Goal: Find specific page/section: Find specific page/section

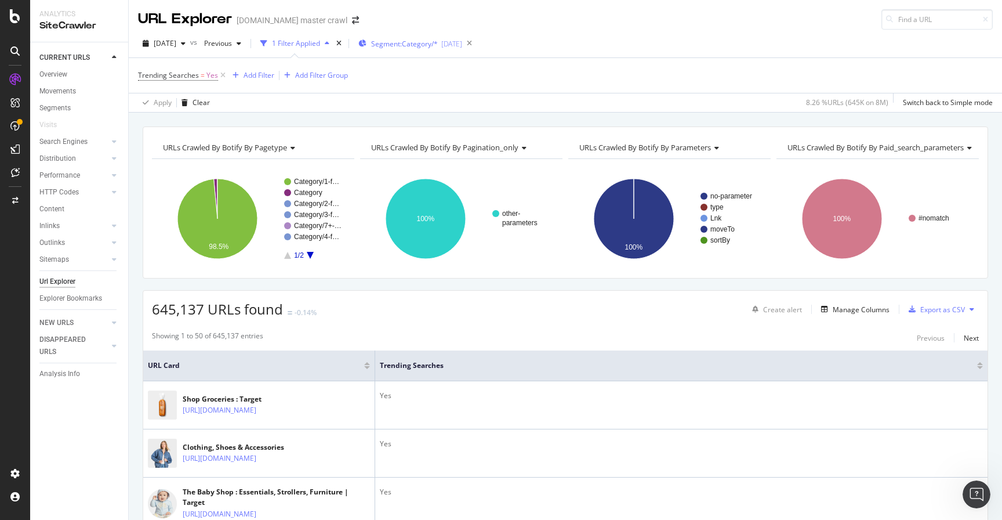
click at [448, 49] on div "Segment: Category/* [DATE]" at bounding box center [410, 43] width 104 height 17
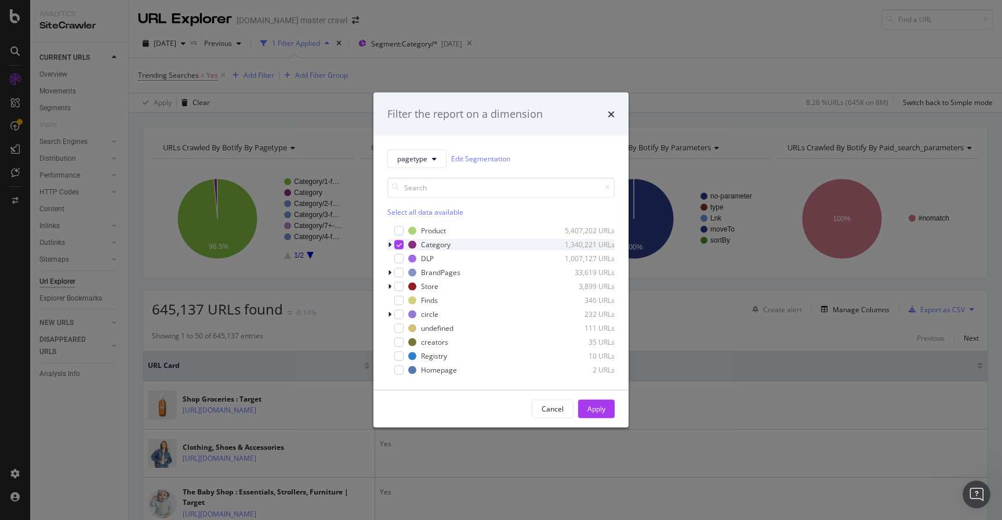
click at [389, 245] on icon "modal" at bounding box center [389, 244] width 3 height 7
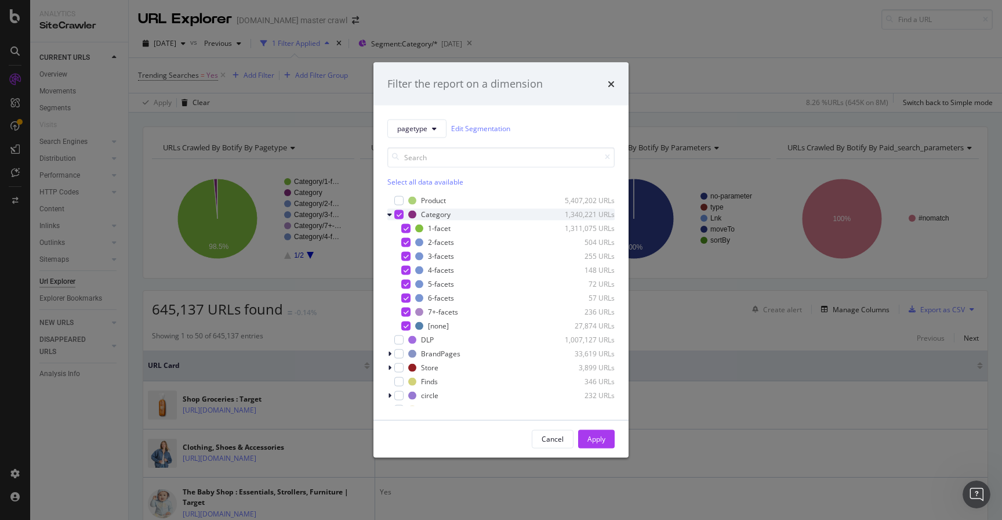
click at [400, 215] on icon "modal" at bounding box center [399, 214] width 5 height 6
click at [406, 324] on div "modal" at bounding box center [405, 325] width 9 height 9
click at [606, 438] on button "Apply" at bounding box center [596, 438] width 37 height 19
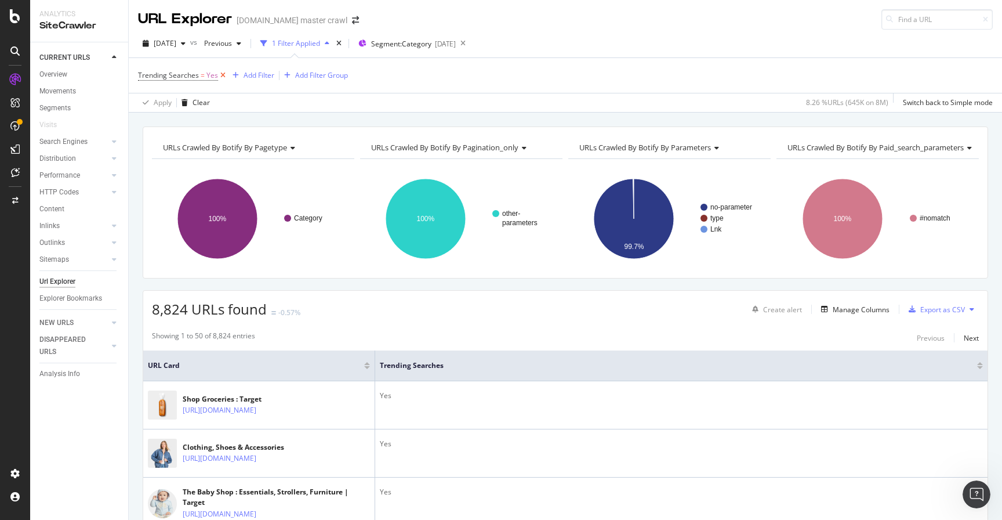
click at [222, 74] on icon at bounding box center [223, 76] width 10 height 12
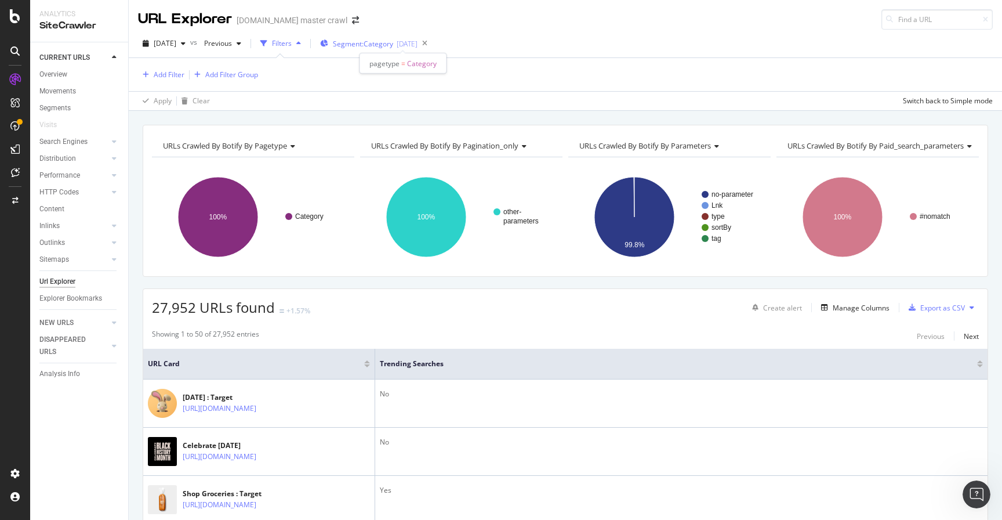
click at [371, 46] on span "Segment: Category" at bounding box center [363, 44] width 60 height 10
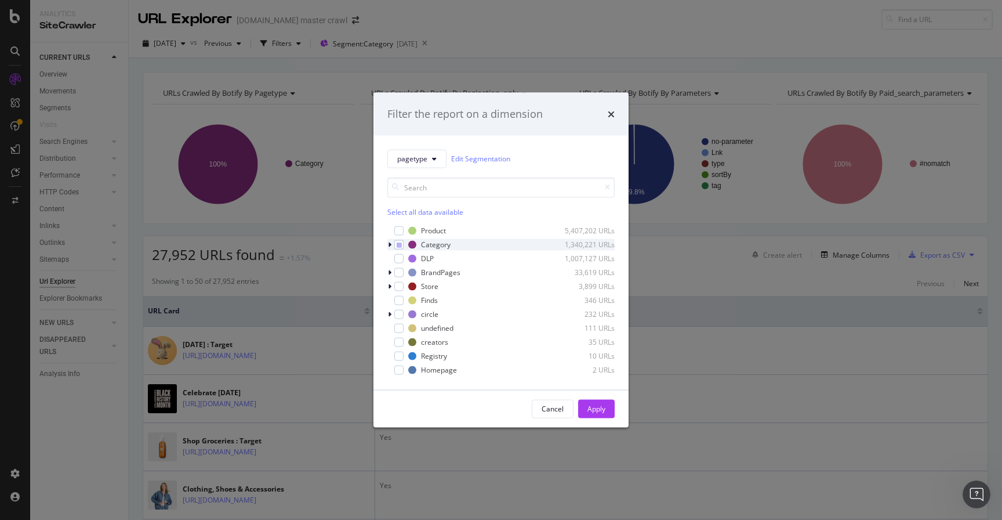
click at [389, 244] on icon "modal" at bounding box center [389, 244] width 3 height 7
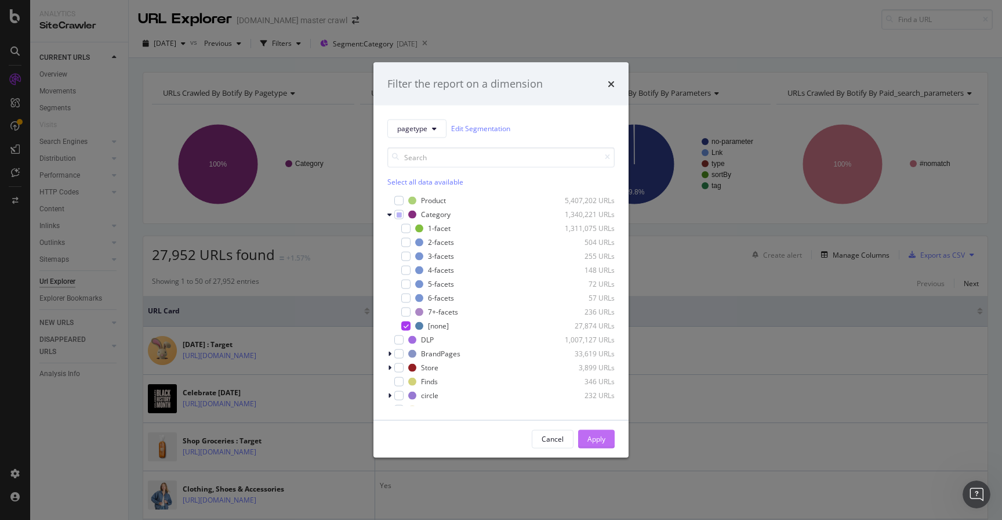
click at [601, 438] on div "Apply" at bounding box center [596, 439] width 18 height 10
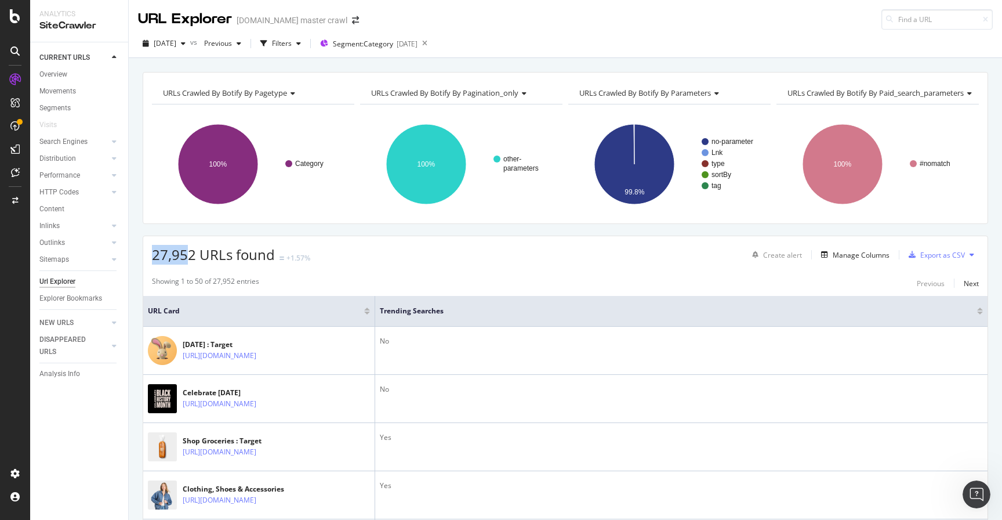
drag, startPoint x: 153, startPoint y: 256, endPoint x: 191, endPoint y: 253, distance: 37.8
click at [191, 253] on span "27,952 URLs found" at bounding box center [213, 254] width 123 height 19
click at [193, 255] on span "27,952 URLs found" at bounding box center [213, 254] width 123 height 19
click at [292, 44] on div "Filters" at bounding box center [282, 43] width 20 height 10
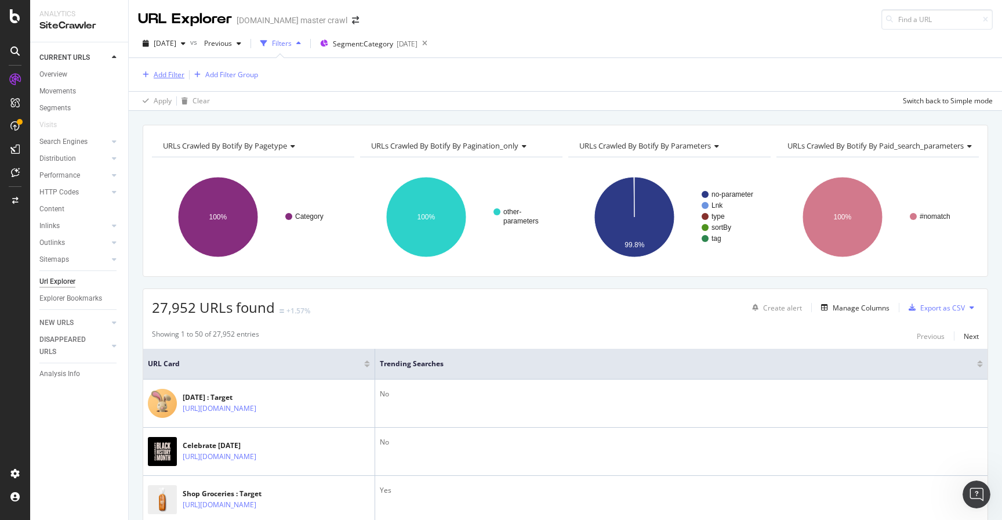
click at [175, 75] on div "Add Filter" at bounding box center [169, 75] width 31 height 10
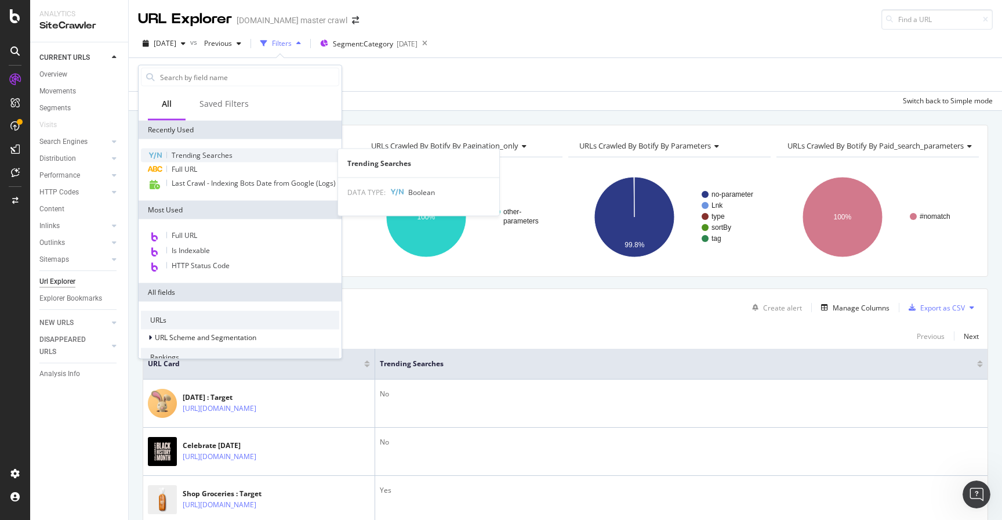
click at [195, 154] on span "Trending Searches" at bounding box center [202, 155] width 61 height 10
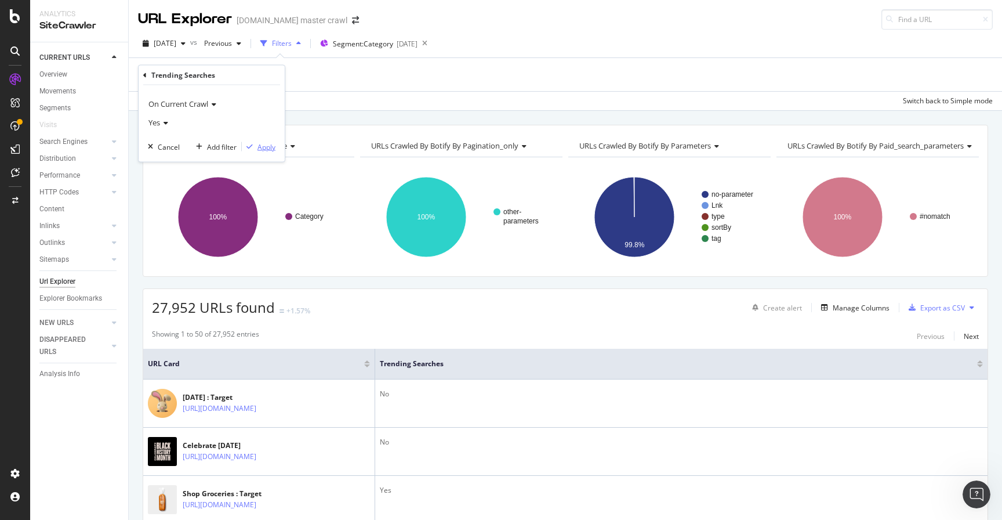
click at [264, 147] on div "Apply" at bounding box center [266, 147] width 18 height 10
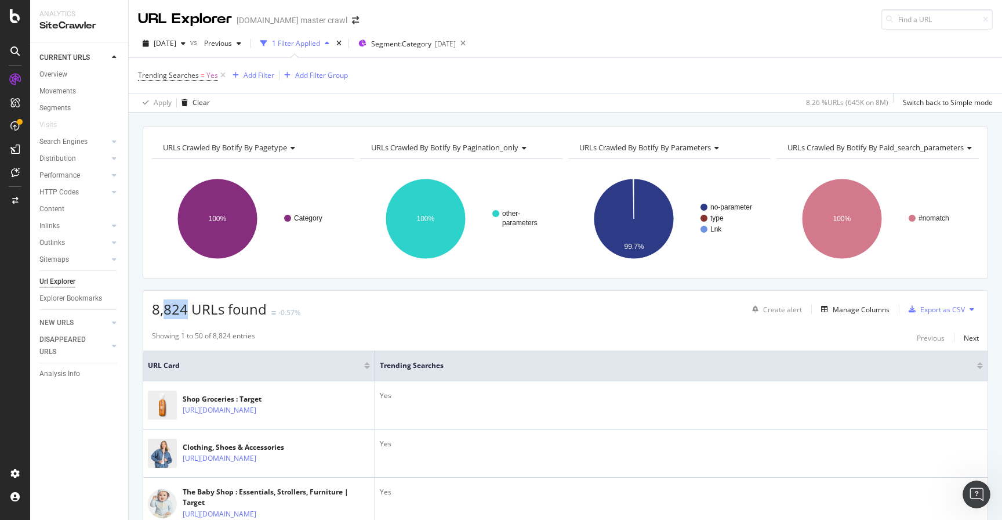
drag, startPoint x: 188, startPoint y: 311, endPoint x: 164, endPoint y: 311, distance: 24.4
click at [164, 311] on span "8,824 URLs found" at bounding box center [209, 308] width 115 height 19
click at [175, 311] on span "8,824 URLs found" at bounding box center [209, 308] width 115 height 19
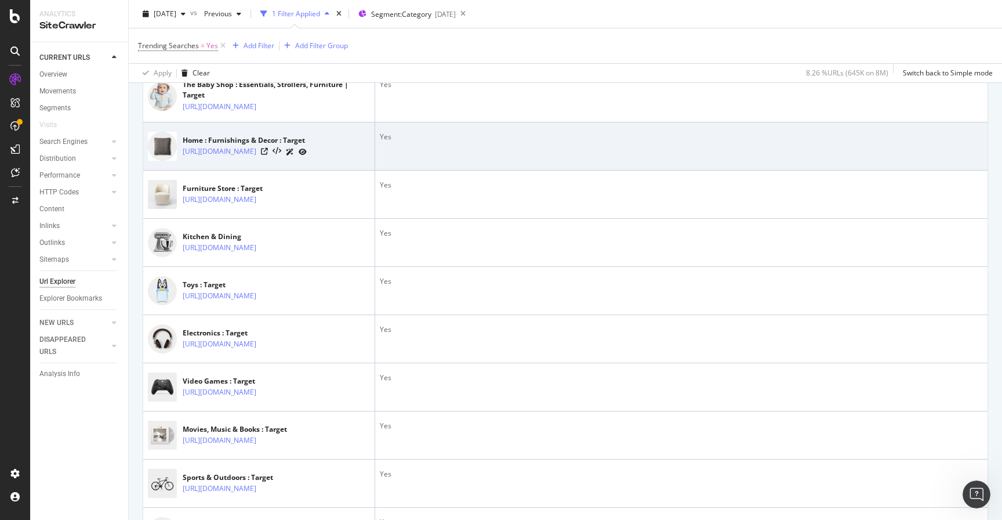
scroll to position [444, 0]
